Goal: Task Accomplishment & Management: Manage account settings

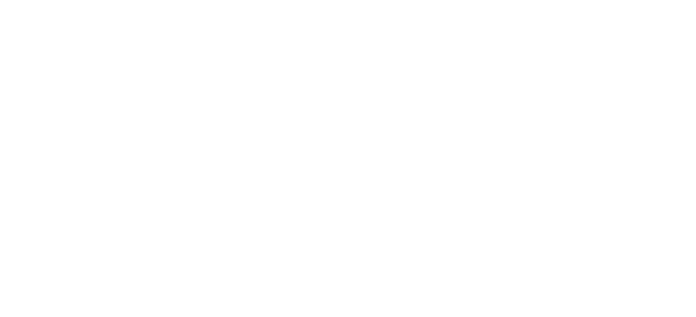
select select "Song"
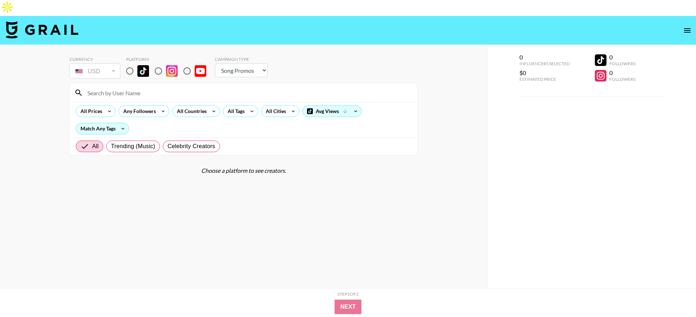
click at [683, 26] on icon "open drawer" at bounding box center [687, 30] width 9 height 9
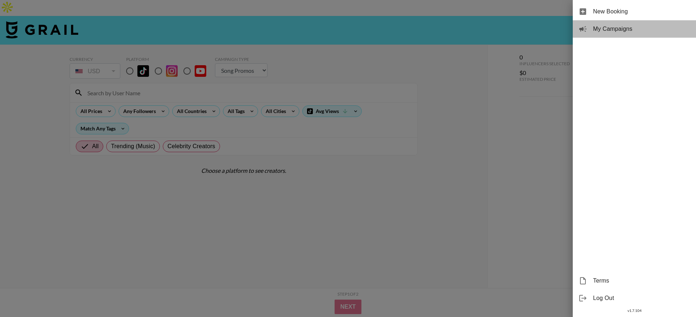
click at [635, 33] on span "My Campaigns" at bounding box center [641, 29] width 97 height 9
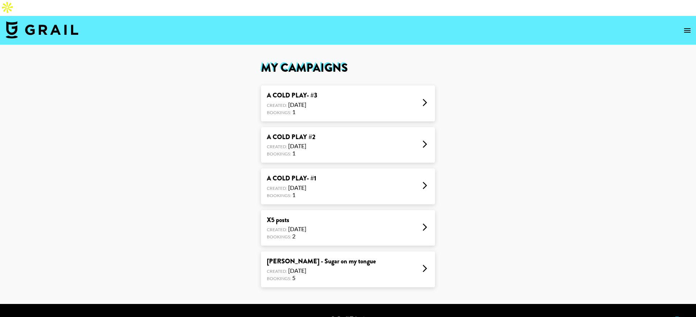
click at [353, 210] on div "X5 posts Created: Sep 15, 2025 Bookings: 2" at bounding box center [348, 228] width 174 height 36
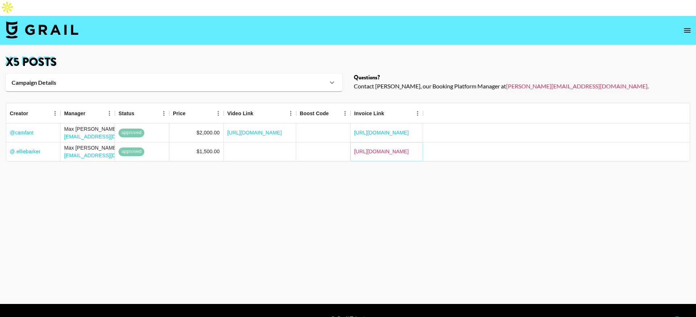
click at [370, 148] on link "[URL][DOMAIN_NAME]" at bounding box center [381, 151] width 55 height 7
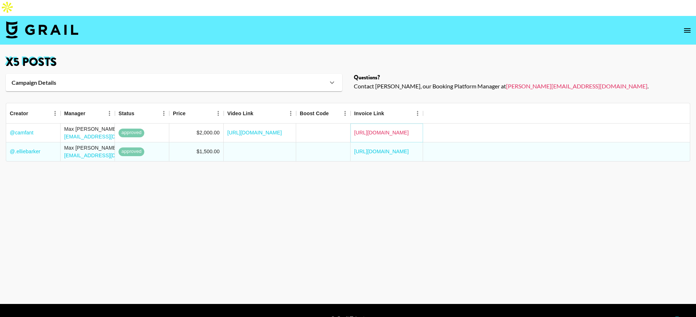
click at [365, 129] on link "[URL][DOMAIN_NAME]" at bounding box center [381, 132] width 55 height 7
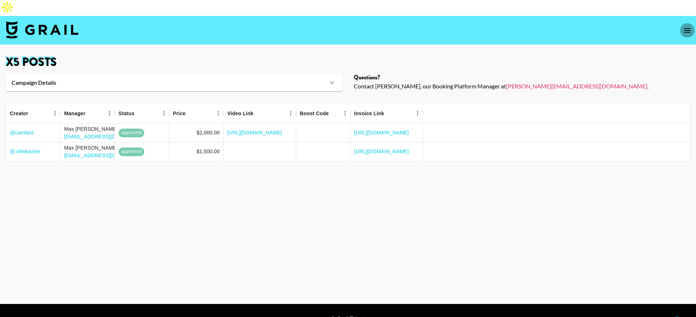
click at [687, 26] on icon "open drawer" at bounding box center [687, 30] width 9 height 9
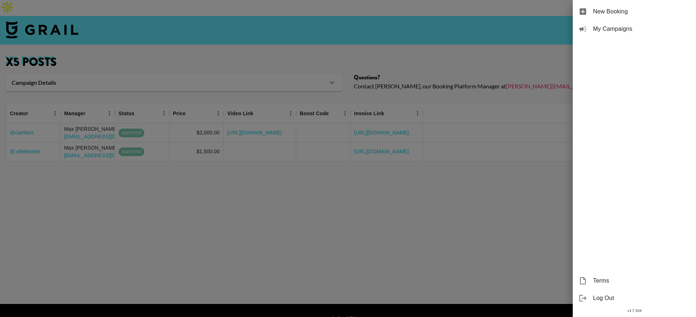
click at [632, 31] on span "My Campaigns" at bounding box center [641, 29] width 97 height 9
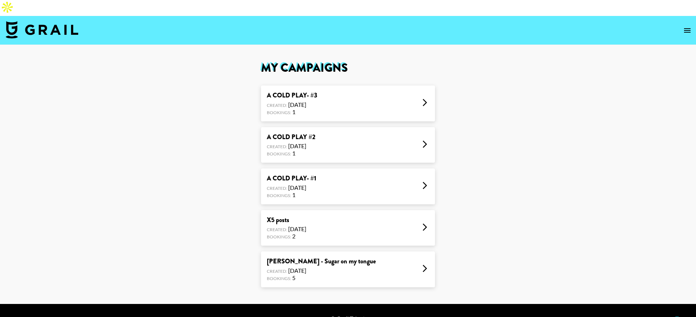
click at [331, 169] on div "A COLD PLAY- #1 Created: [DATE] Bookings: 1" at bounding box center [348, 187] width 174 height 36
click at [356, 169] on div "A COLD PLAY- #1 Created: [DATE] Bookings: 1" at bounding box center [348, 187] width 174 height 36
